Goal: Transaction & Acquisition: Purchase product/service

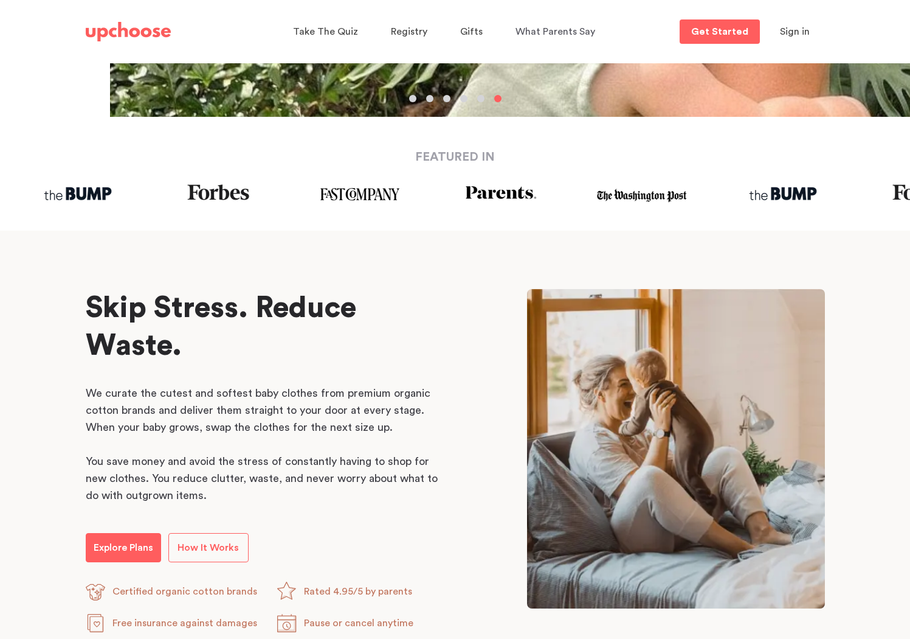
scroll to position [645, 0]
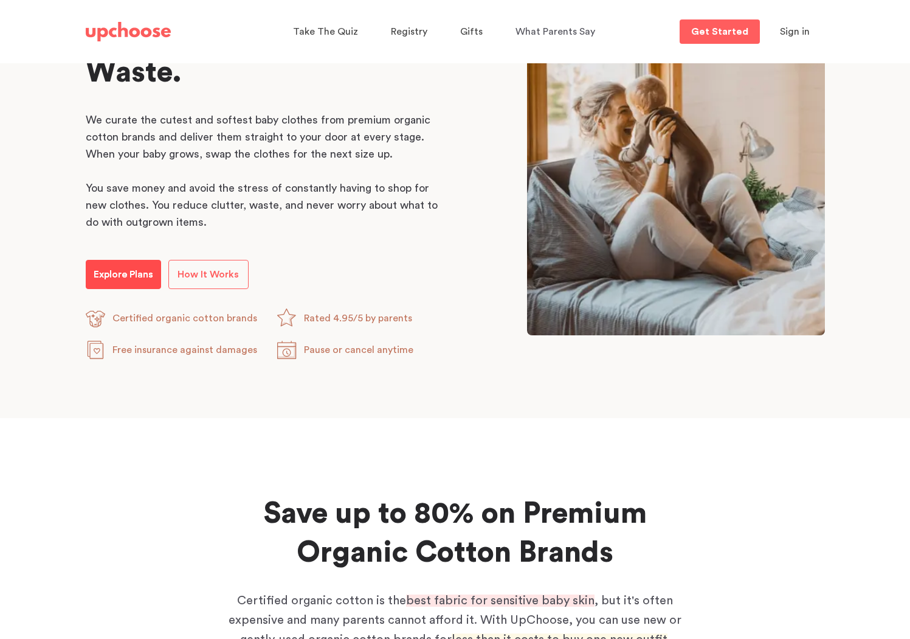
click at [149, 275] on p "Explore Plans" at bounding box center [124, 274] width 60 height 15
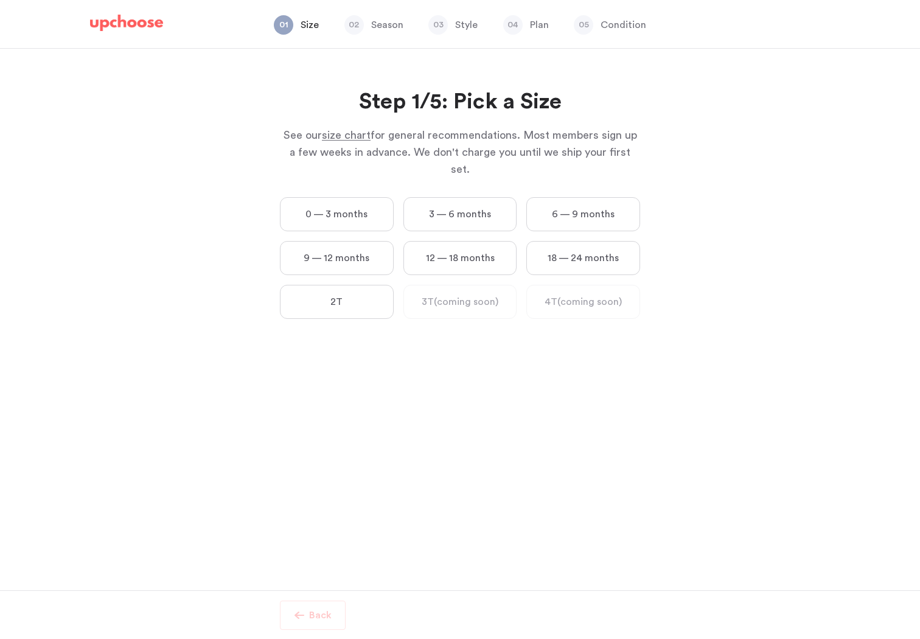
click at [302, 197] on label "0 — 3 months" at bounding box center [337, 214] width 114 height 34
click at [0, 0] on months "0 — 3 months" at bounding box center [0, 0] width 0 height 0
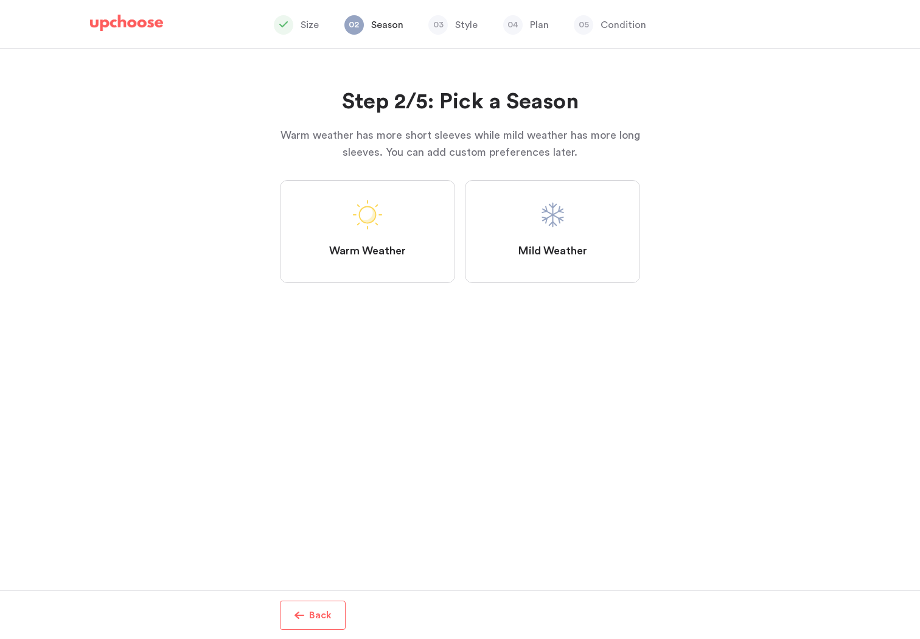
click at [499, 267] on label "Mild Weather" at bounding box center [552, 231] width 175 height 103
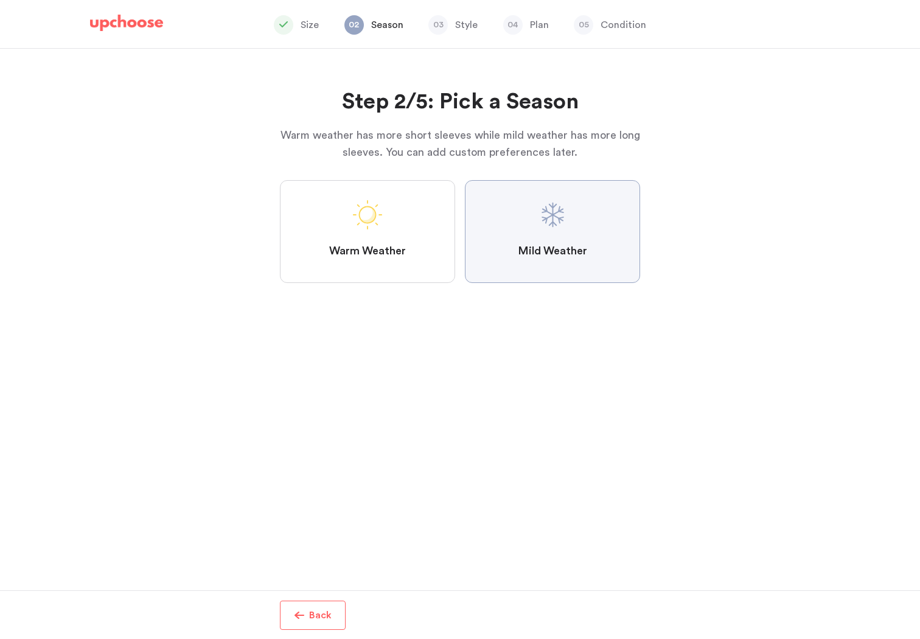
click at [0, 0] on Weather "Mild Weather" at bounding box center [0, 0] width 0 height 0
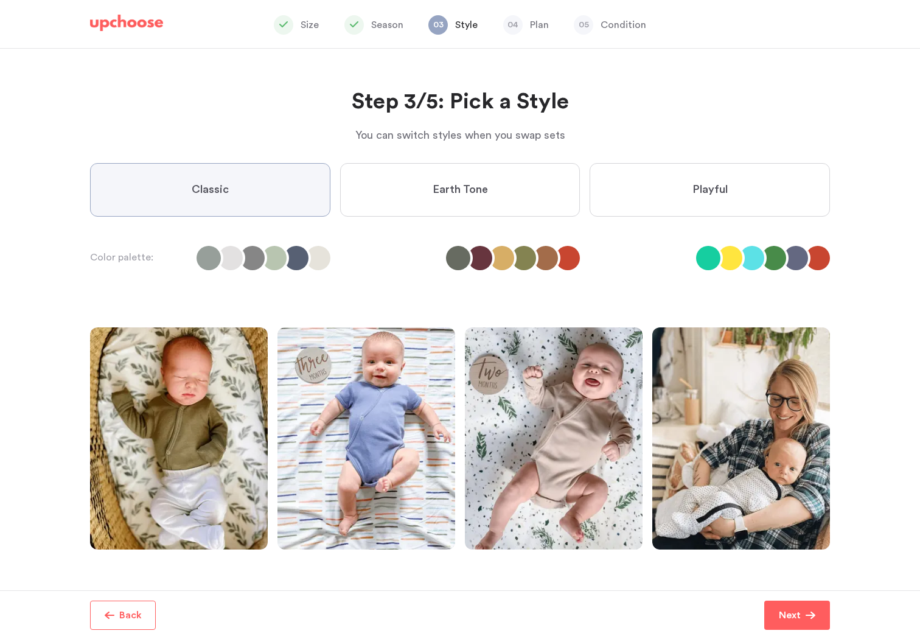
click at [468, 195] on span "Earth Tone" at bounding box center [459, 189] width 55 height 15
click at [0, 0] on Tone "Earth Tone" at bounding box center [0, 0] width 0 height 0
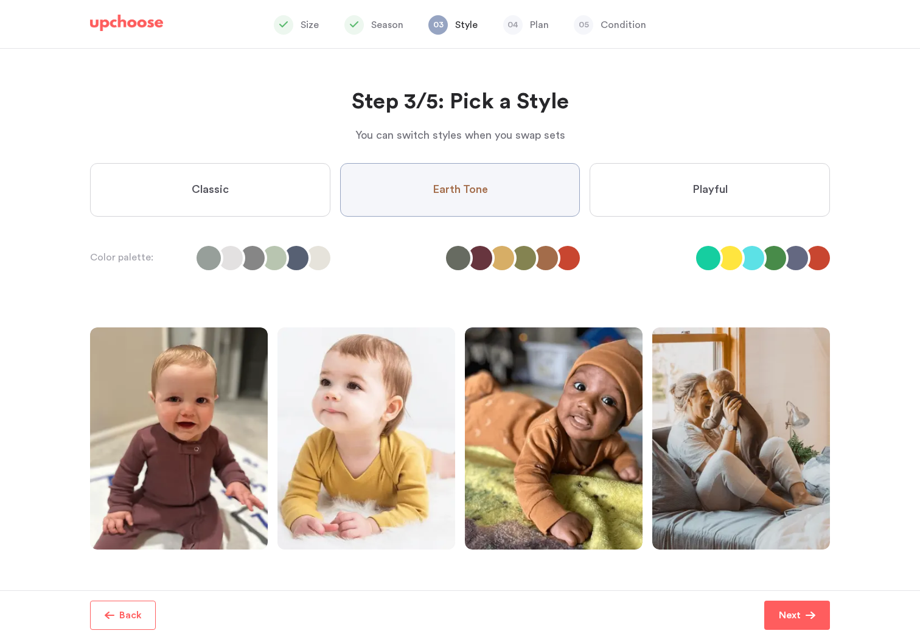
scroll to position [64, 0]
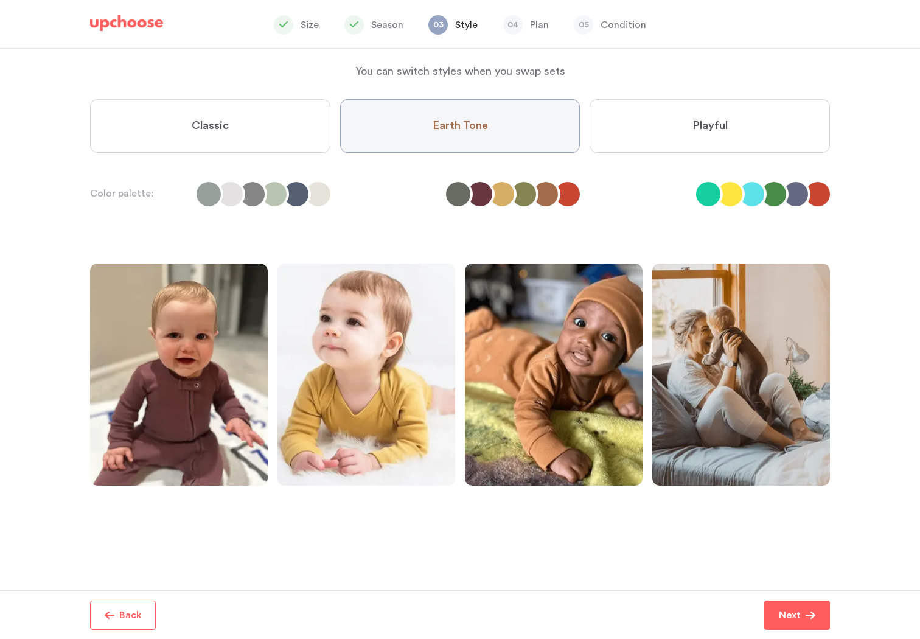
click at [670, 141] on label "Playful" at bounding box center [709, 126] width 240 height 54
click at [0, 0] on input "Playful" at bounding box center [0, 0] width 0 height 0
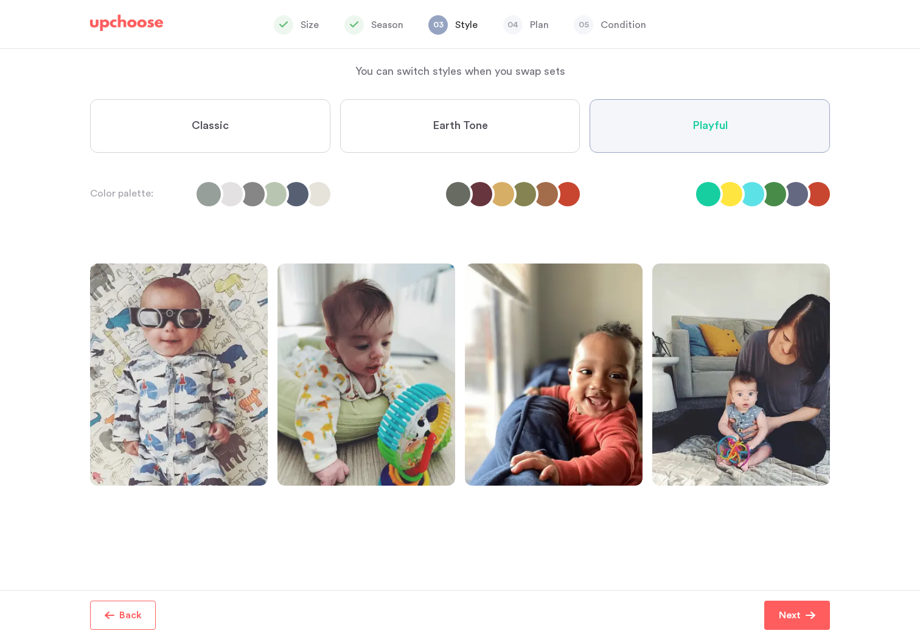
click at [274, 137] on label "Classic" at bounding box center [210, 126] width 240 height 54
click at [0, 0] on input "Classic" at bounding box center [0, 0] width 0 height 0
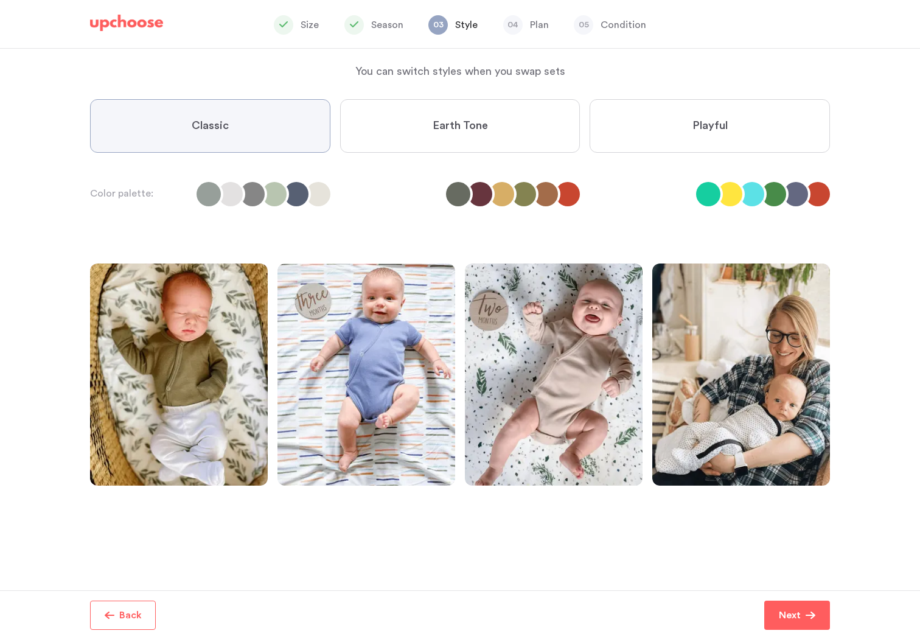
click at [398, 113] on label "Earth Tone" at bounding box center [460, 126] width 240 height 54
click at [0, 0] on Tone "Earth Tone" at bounding box center [0, 0] width 0 height 0
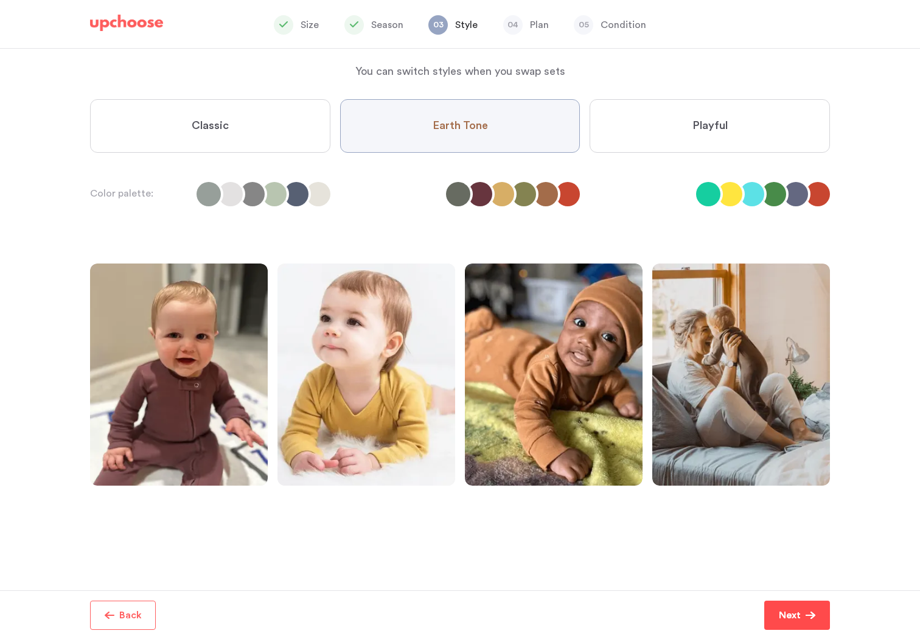
click at [779, 611] on p "Next" at bounding box center [790, 615] width 22 height 15
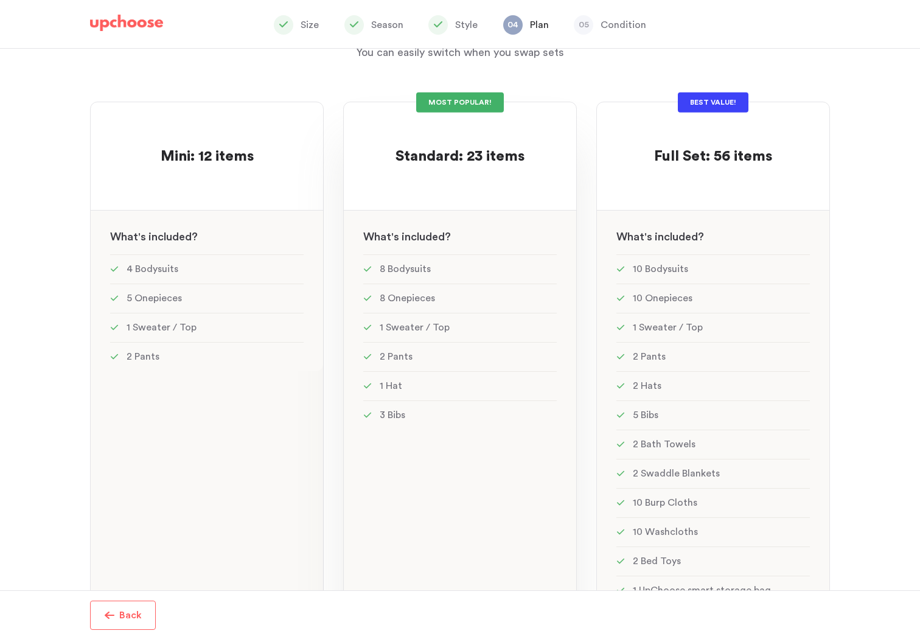
scroll to position [77, 0]
click at [557, 205] on div "MOST POPULAR! Standard: 23 items Standard: 23 items See w W hat's included ? 8 …" at bounding box center [460, 360] width 234 height 516
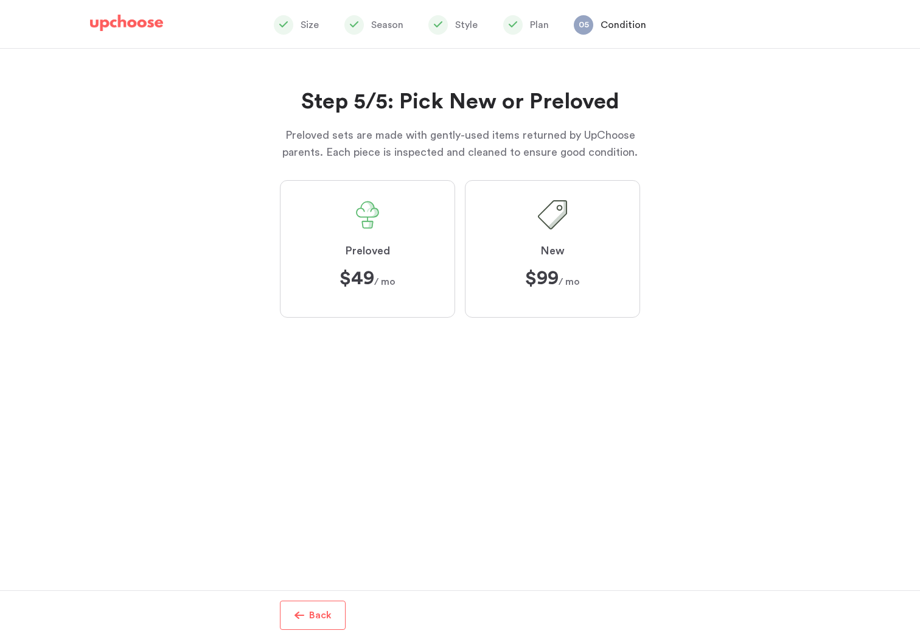
click at [130, 30] on img at bounding box center [126, 23] width 73 height 17
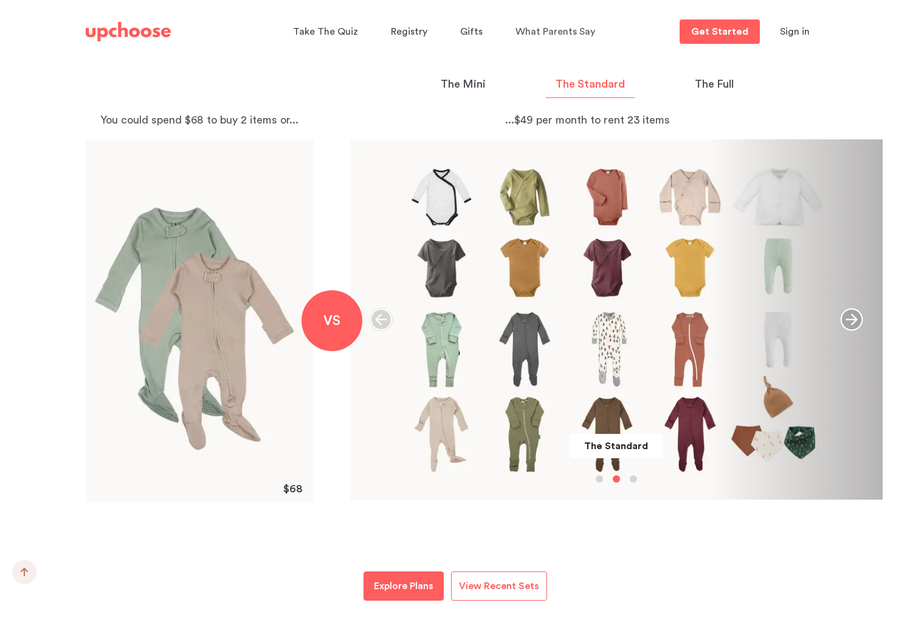
scroll to position [1312, 0]
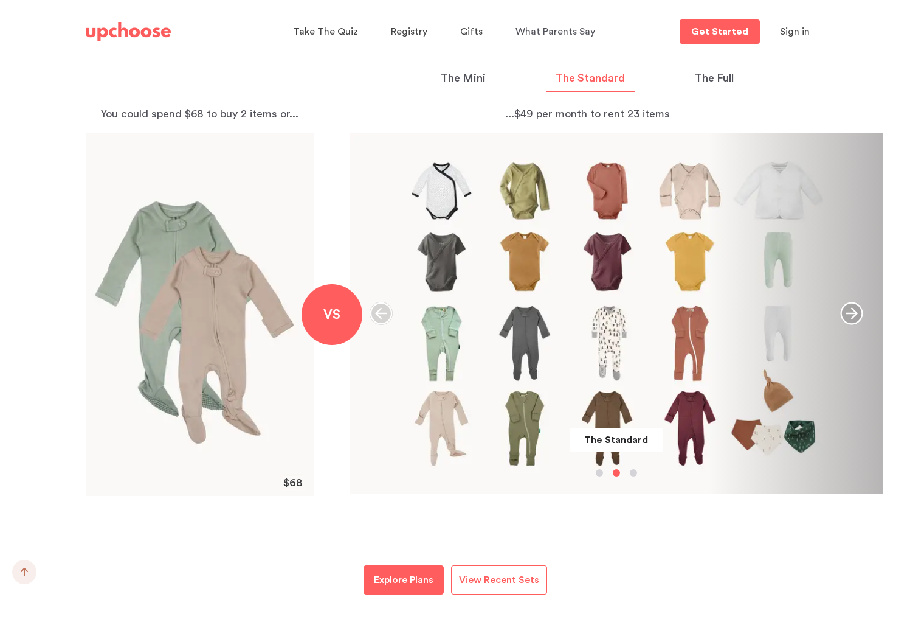
click at [845, 321] on icon "button" at bounding box center [852, 313] width 23 height 23
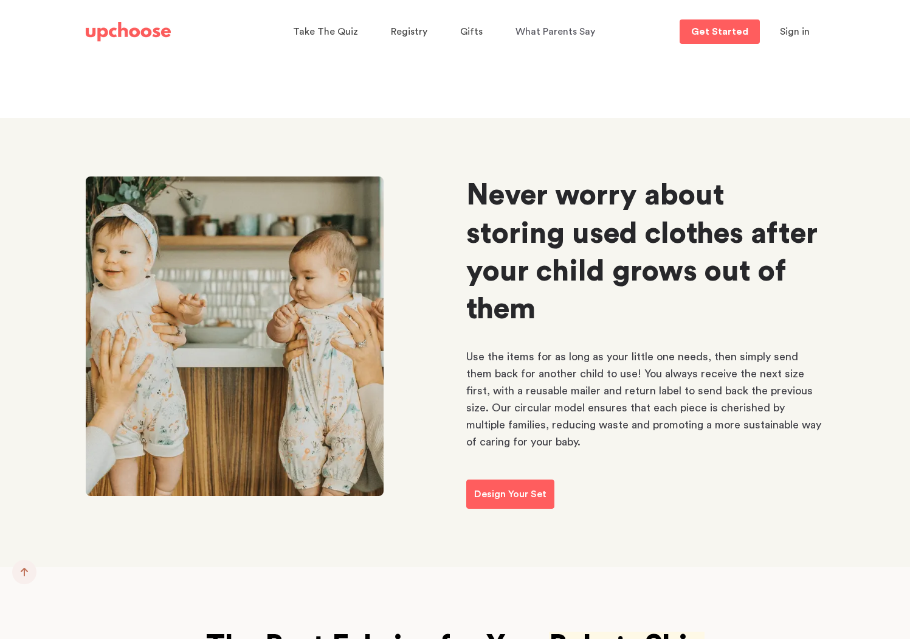
scroll to position [5737, 0]
